Goal: Information Seeking & Learning: Learn about a topic

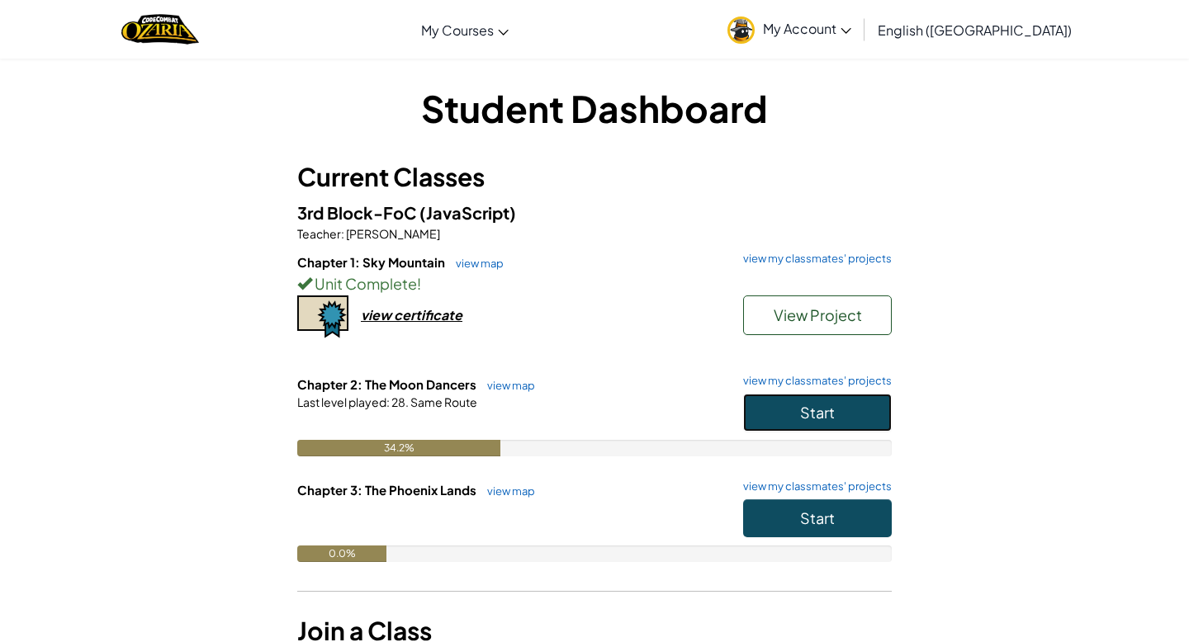
click at [798, 418] on button "Start" at bounding box center [817, 413] width 149 height 38
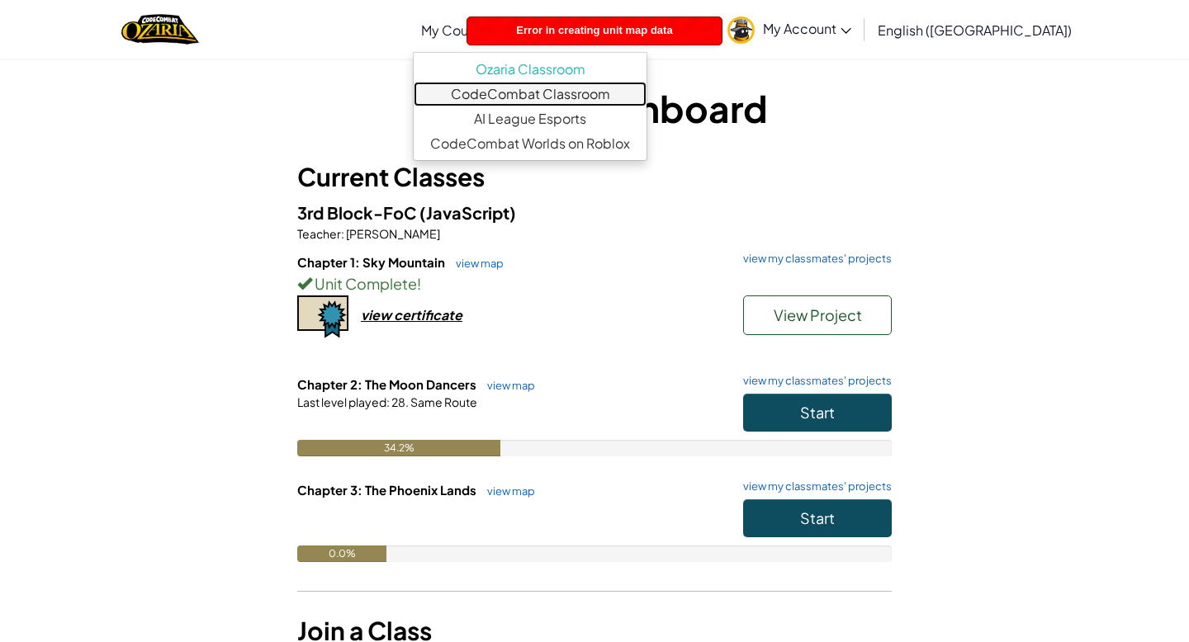
click at [542, 100] on link "CodeCombat Classroom" at bounding box center [530, 94] width 233 height 25
